Goal: Information Seeking & Learning: Find specific fact

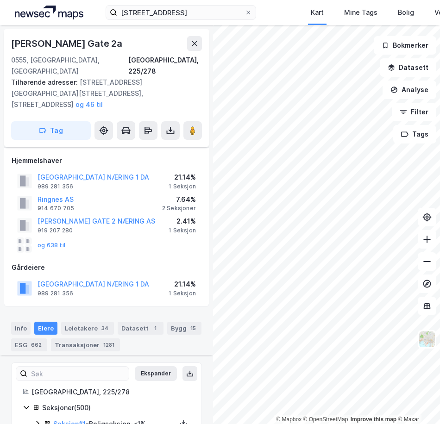
scroll to position [8405, 0]
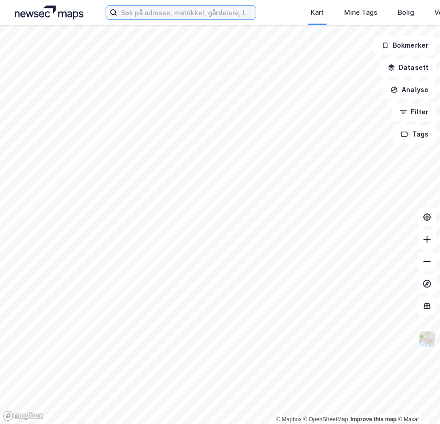
click at [206, 15] on input at bounding box center [186, 13] width 138 height 14
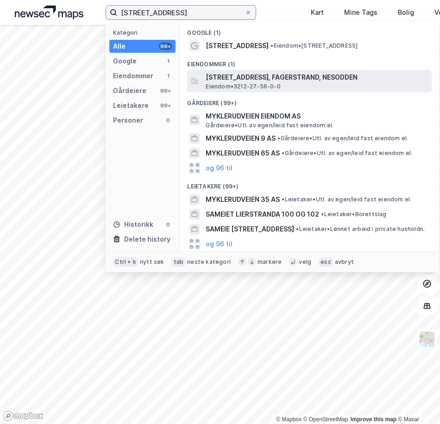
type input "myklerudveien 103"
click at [266, 81] on span "Myklerudveien 103, 1454, FAGERSTRAND, NESODDEN" at bounding box center [316, 77] width 222 height 11
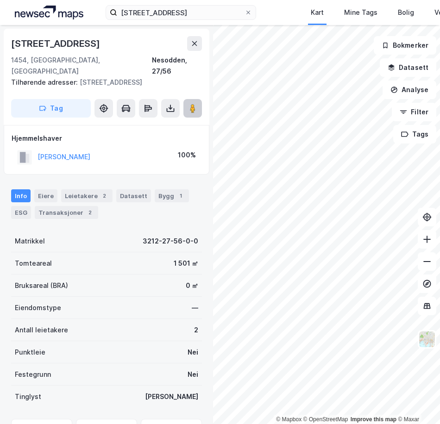
click at [191, 102] on button at bounding box center [192, 108] width 19 height 19
click at [47, 189] on div "Eiere" at bounding box center [45, 195] width 23 height 13
